Goal: Task Accomplishment & Management: Manage account settings

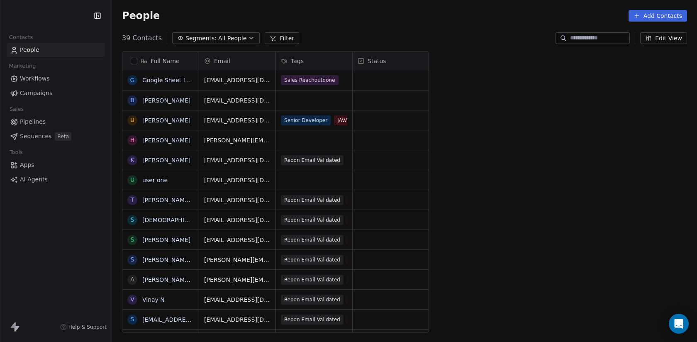
scroll to position [301, 585]
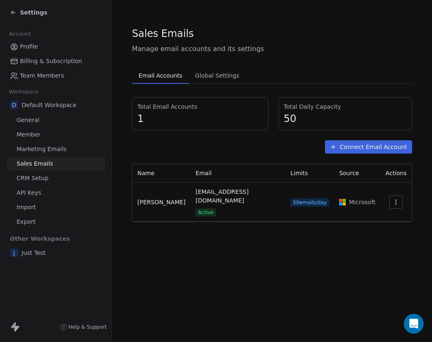
click at [259, 340] on div "Sales Emails Manage email accounts and its settings Email Accounts Email Accoun…" at bounding box center [272, 171] width 320 height 342
drag, startPoint x: 431, startPoint y: 209, endPoint x: 494, endPoint y: 204, distance: 62.8
click at [431, 204] on html "Settings Account Profile Billing & Subscription Team Members Workspace D Defaul…" at bounding box center [216, 171] width 432 height 342
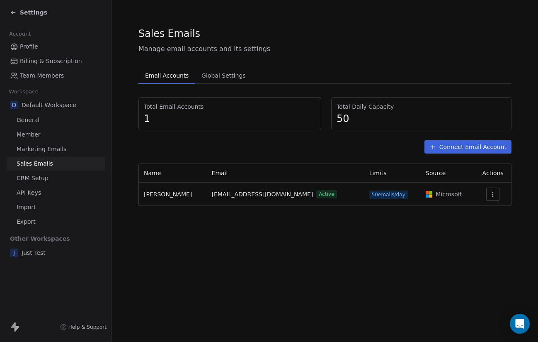
click at [183, 104] on span "Total Email Accounts" at bounding box center [230, 106] width 172 height 8
click at [179, 119] on span "1" at bounding box center [230, 118] width 172 height 12
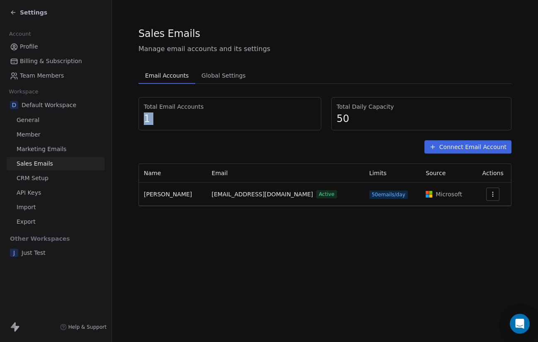
click at [179, 119] on span "1" at bounding box center [230, 118] width 172 height 12
click at [160, 122] on span "1" at bounding box center [230, 118] width 172 height 12
drag, startPoint x: 187, startPoint y: 197, endPoint x: 155, endPoint y: 187, distance: 34.0
click at [155, 187] on td "[PERSON_NAME]" at bounding box center [173, 194] width 68 height 23
